Goal: Task Accomplishment & Management: Complete application form

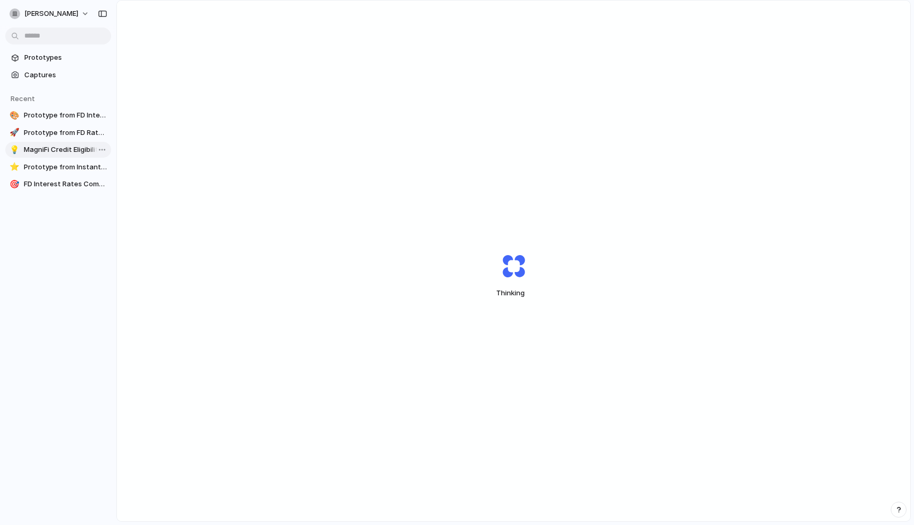
click at [84, 149] on span "MagniFi Credit Eligibility Flow" at bounding box center [65, 149] width 83 height 11
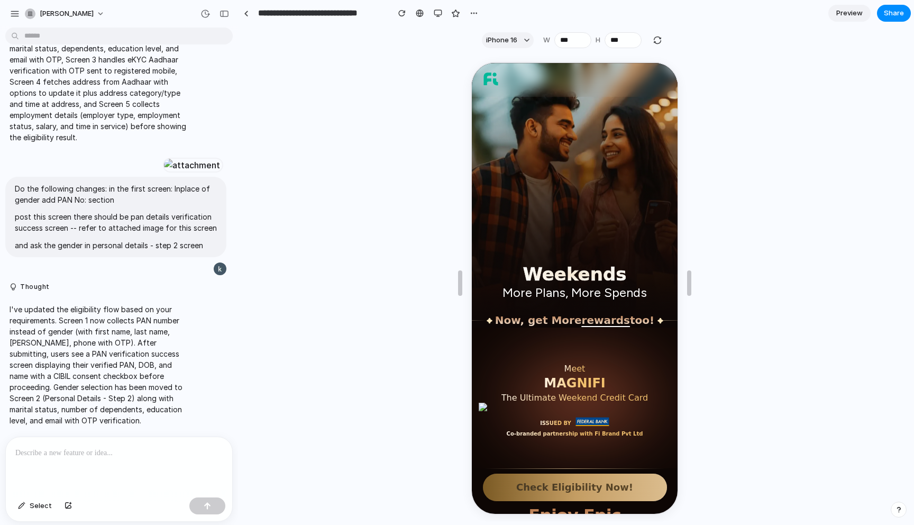
click at [850, 12] on span "Preview" at bounding box center [850, 13] width 26 height 11
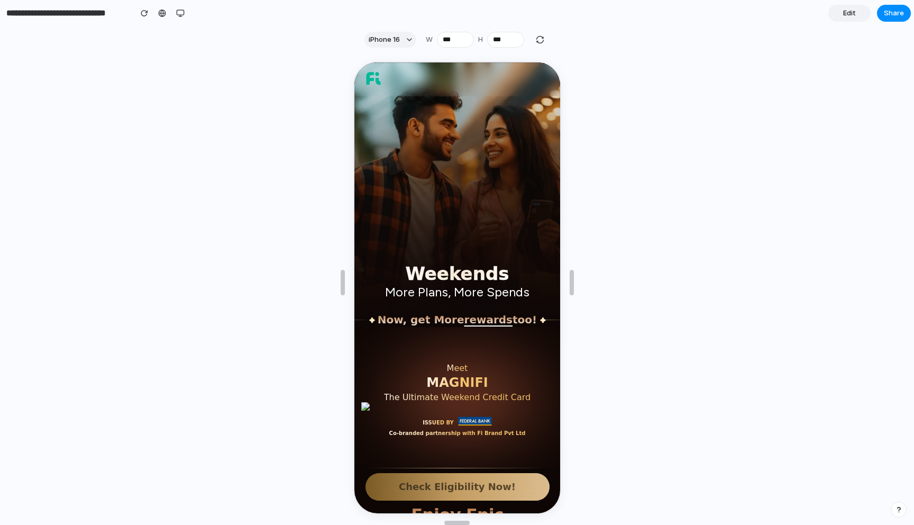
click at [438, 483] on button "Check Eligibility Now!" at bounding box center [456, 486] width 184 height 28
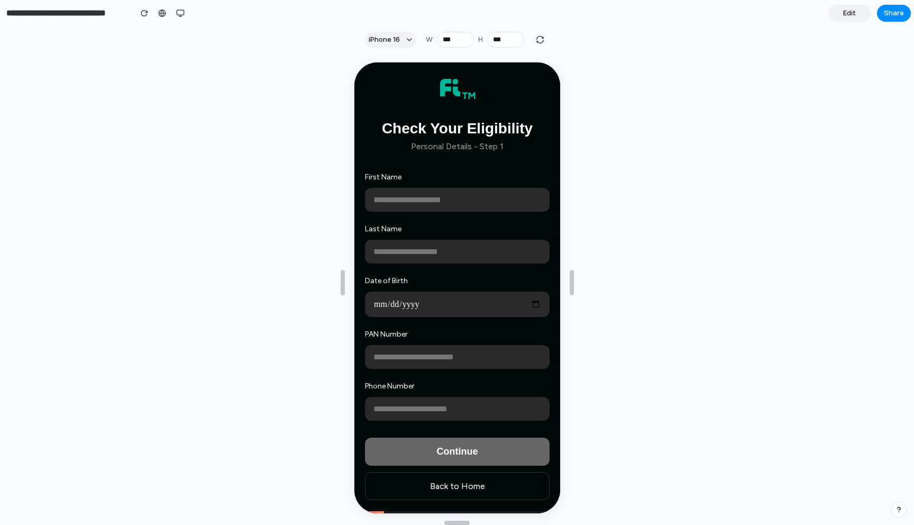
scroll to position [623, 0]
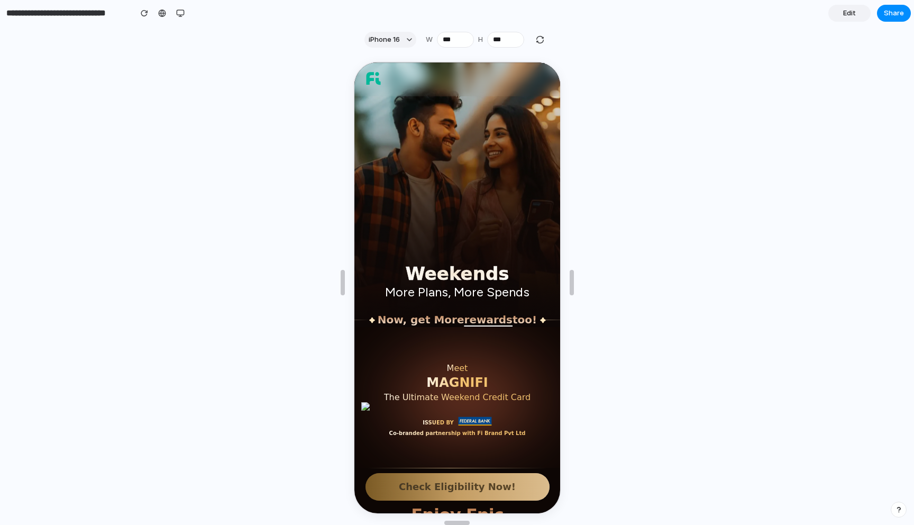
click at [459, 488] on button "Check Eligibility Now!" at bounding box center [456, 486] width 184 height 28
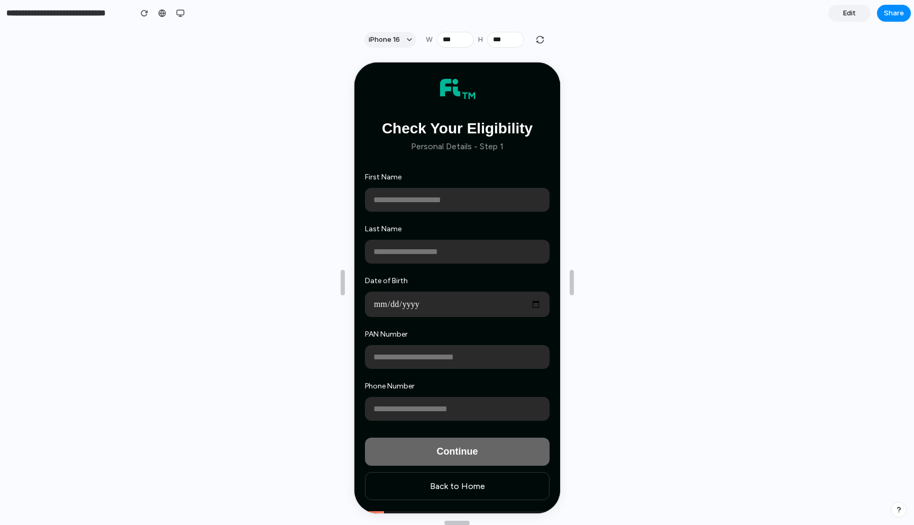
click at [463, 198] on input "text" at bounding box center [455, 199] width 185 height 24
type input "***"
click at [421, 258] on input "*" at bounding box center [455, 251] width 185 height 24
type input "****"
click at [395, 313] on input "date" at bounding box center [455, 302] width 185 height 25
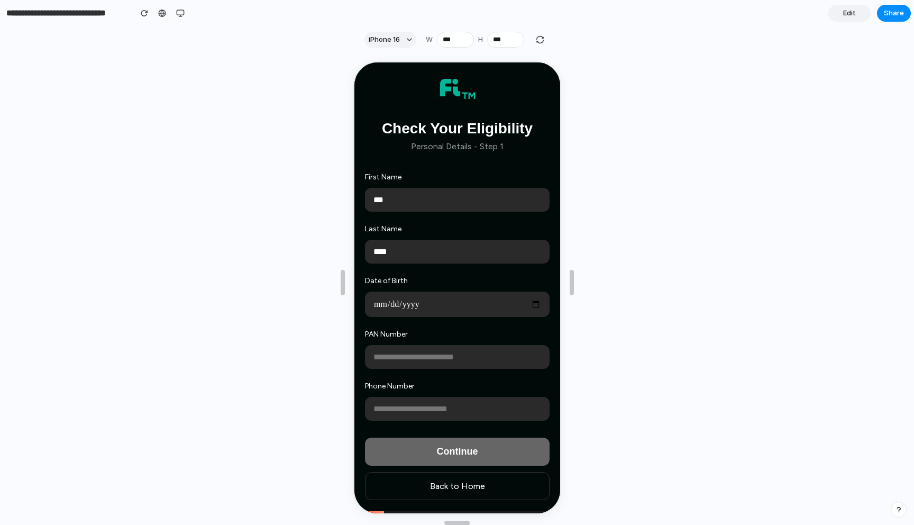
click at [394, 305] on input "date" at bounding box center [455, 302] width 185 height 25
type input "**********"
click at [399, 355] on input "text" at bounding box center [455, 356] width 185 height 24
drag, startPoint x: 385, startPoint y: 360, endPoint x: 295, endPoint y: 360, distance: 89.9
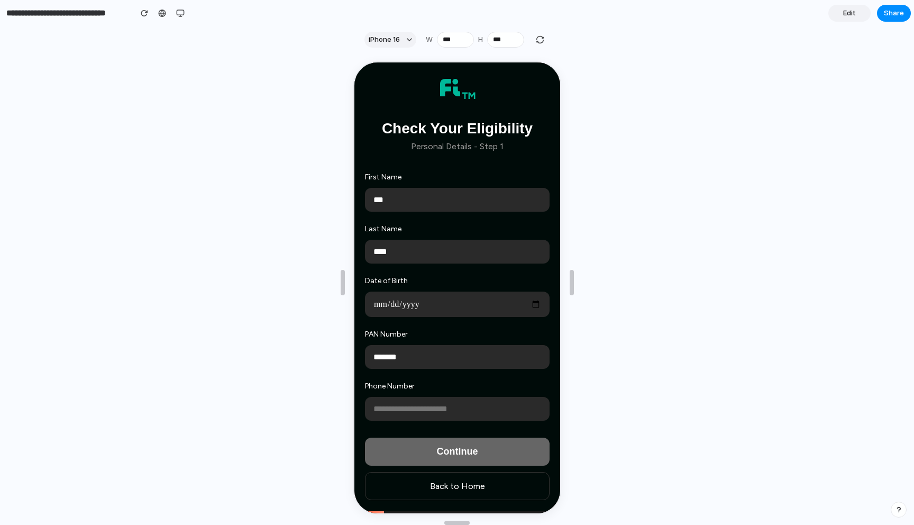
drag, startPoint x: 386, startPoint y: 356, endPoint x: 331, endPoint y: 356, distance: 55.6
drag, startPoint x: 392, startPoint y: 354, endPoint x: 411, endPoint y: 356, distance: 19.1
click at [411, 356] on input "*******" at bounding box center [455, 356] width 185 height 24
click at [432, 357] on input "*******" at bounding box center [455, 356] width 185 height 24
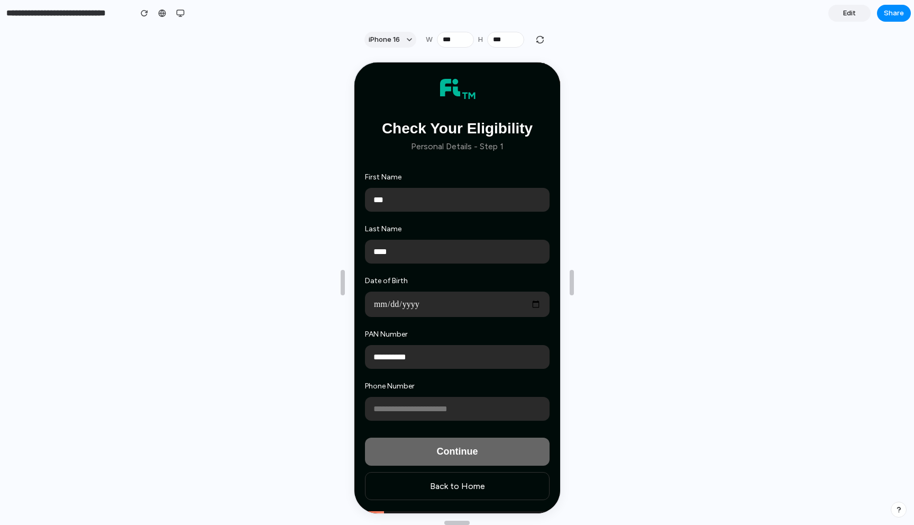
type input "**********"
click at [413, 410] on input "tel" at bounding box center [455, 408] width 185 height 24
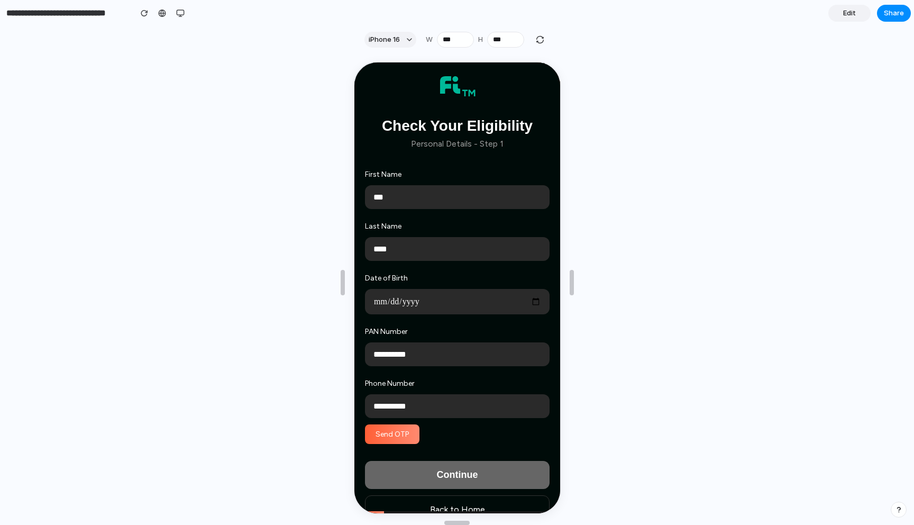
scroll to position [25, 0]
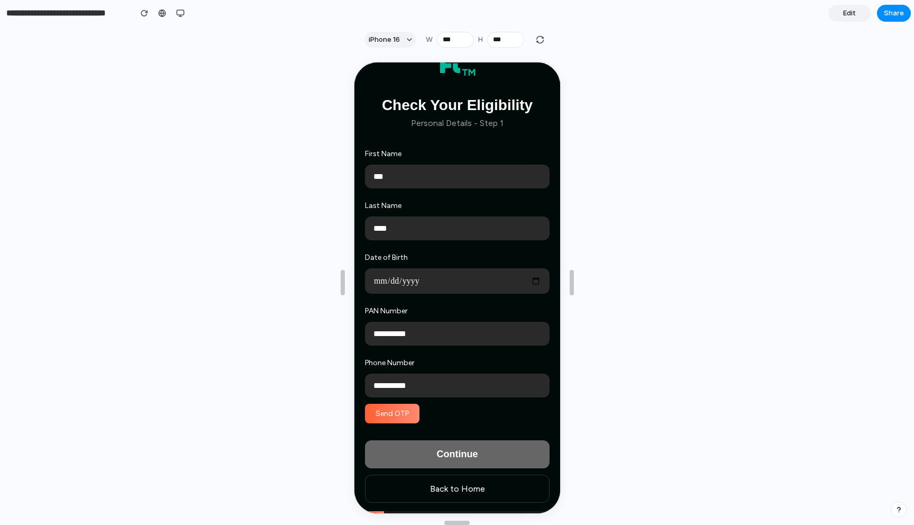
type input "**********"
click at [413, 409] on button "Send OTP" at bounding box center [390, 413] width 54 height 20
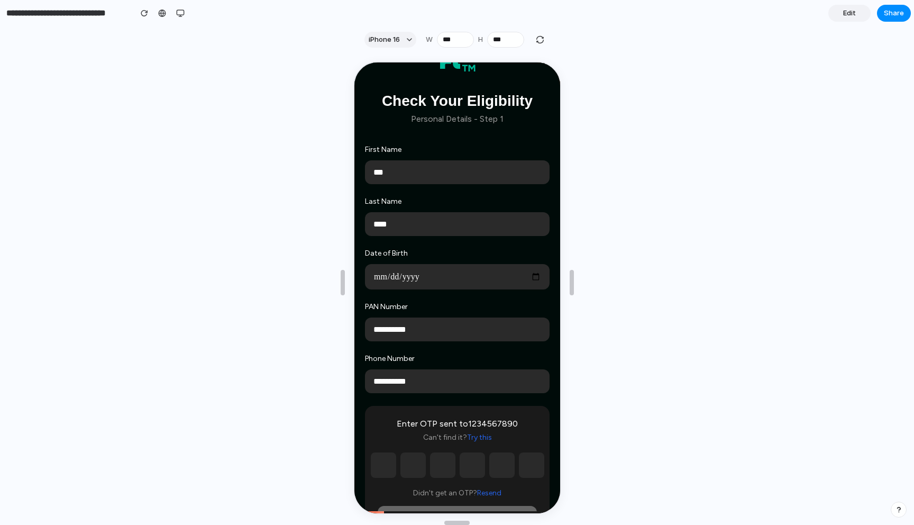
scroll to position [149, 0]
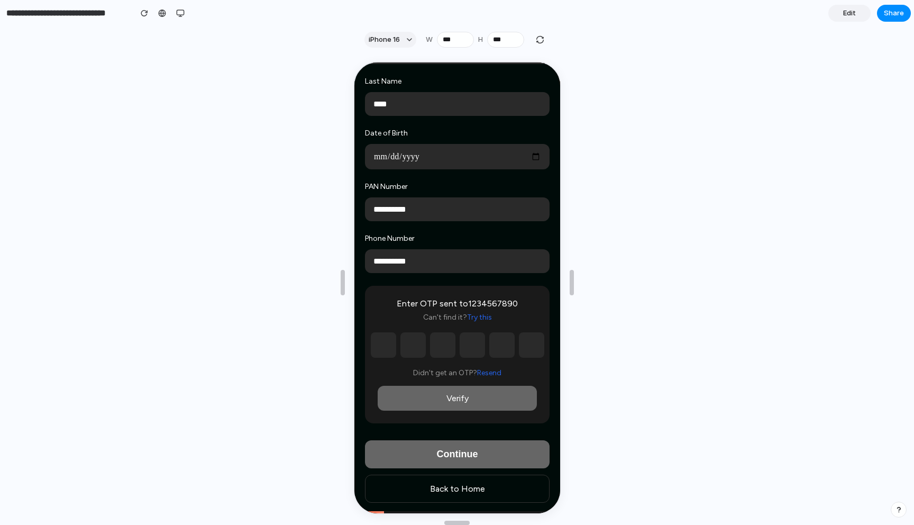
click at [386, 346] on input "text" at bounding box center [381, 343] width 25 height 25
type input "*"
click at [411, 344] on input "text" at bounding box center [411, 343] width 25 height 25
type input "*"
drag, startPoint x: 466, startPoint y: 349, endPoint x: 444, endPoint y: 349, distance: 21.2
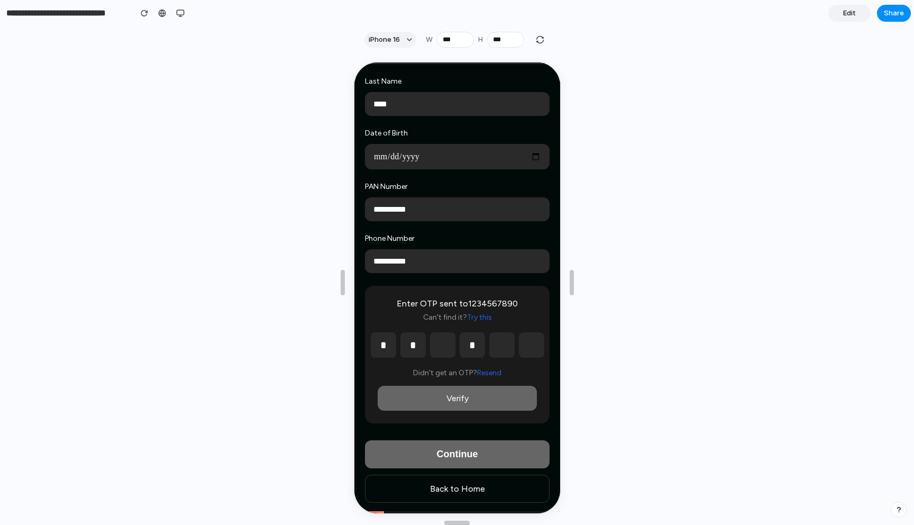
click at [444, 349] on div "* * *" at bounding box center [455, 343] width 159 height 25
type input "*"
click at [444, 349] on input "*" at bounding box center [441, 343] width 25 height 25
type input "*"
click at [507, 351] on input "*" at bounding box center [500, 343] width 25 height 25
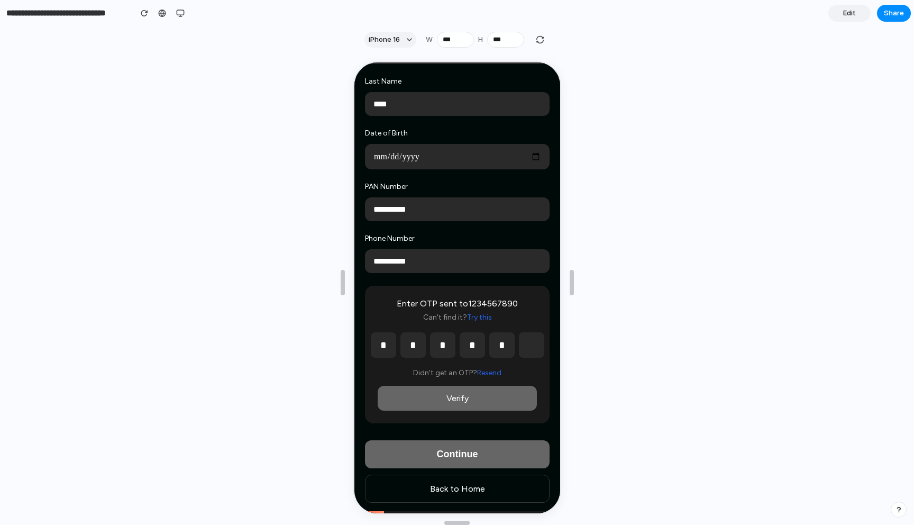
type input "*"
click at [532, 351] on input "text" at bounding box center [529, 343] width 25 height 25
type input "*"
click at [492, 398] on button "Verify" at bounding box center [455, 397] width 159 height 25
